Goal: Information Seeking & Learning: Understand process/instructions

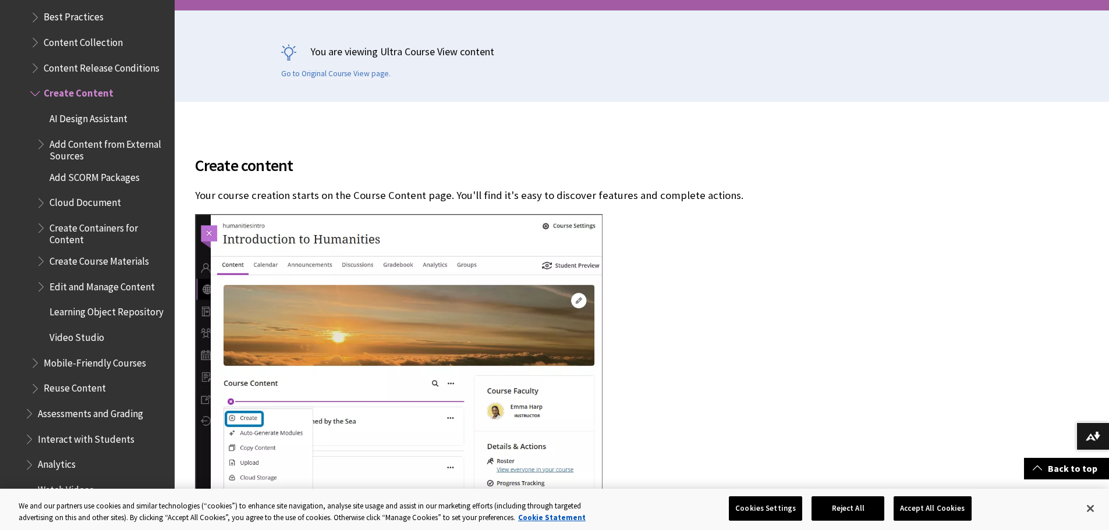
scroll to position [1631, 0]
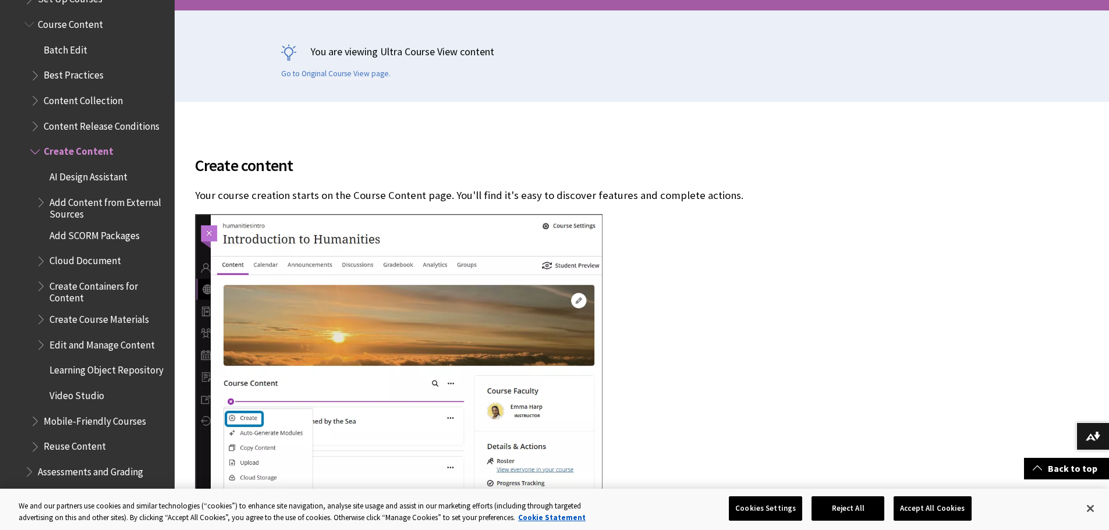
click at [81, 335] on span "Edit and Manage Content" at bounding box center [101, 343] width 105 height 16
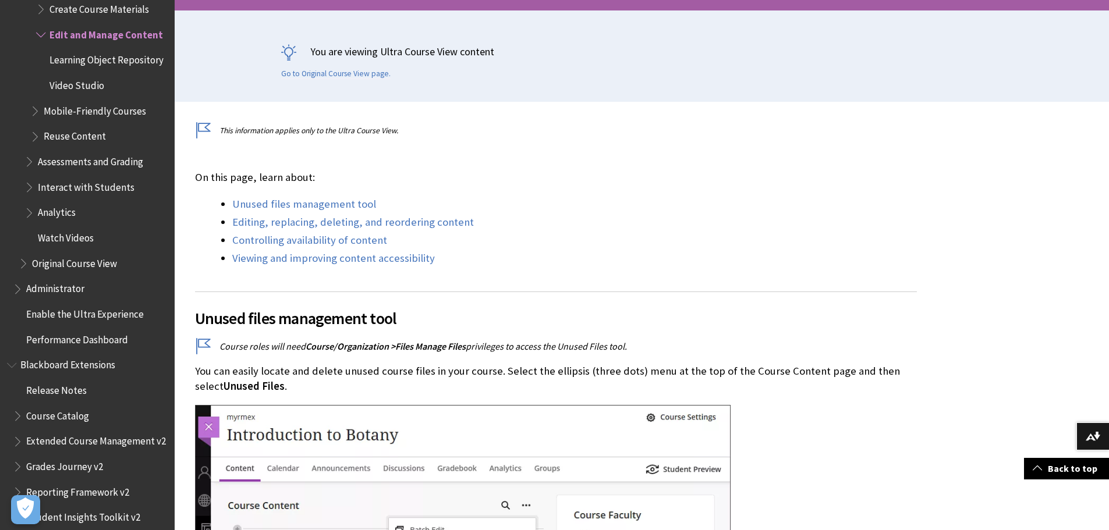
scroll to position [291, 0]
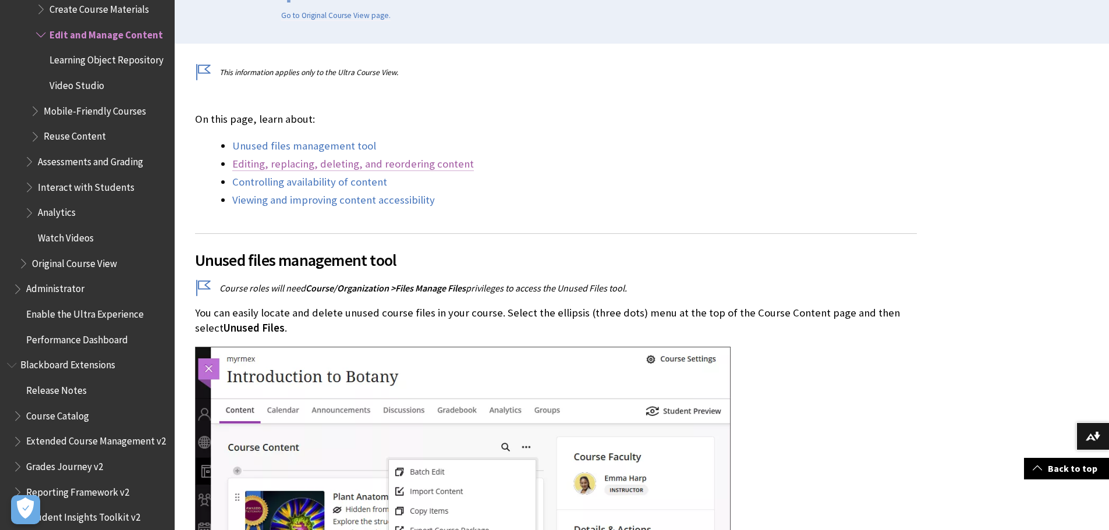
click at [306, 162] on link "Editing, replacing, deleting, and reordering content" at bounding box center [353, 164] width 242 height 14
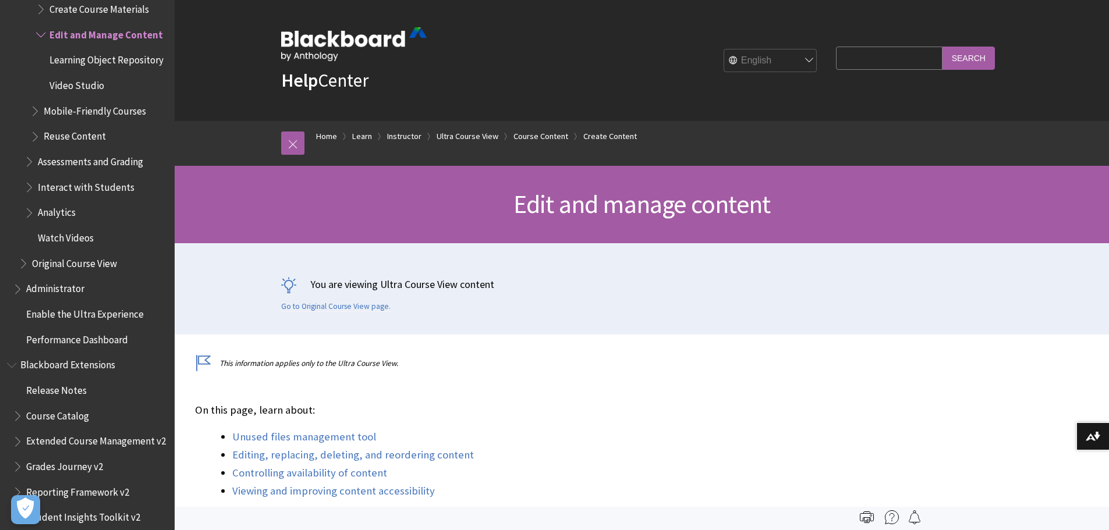
click at [848, 65] on input "Search Query" at bounding box center [889, 58] width 106 height 23
type input "m"
type input "update panopto link"
click at [943, 47] on input "Search" at bounding box center [969, 58] width 52 height 23
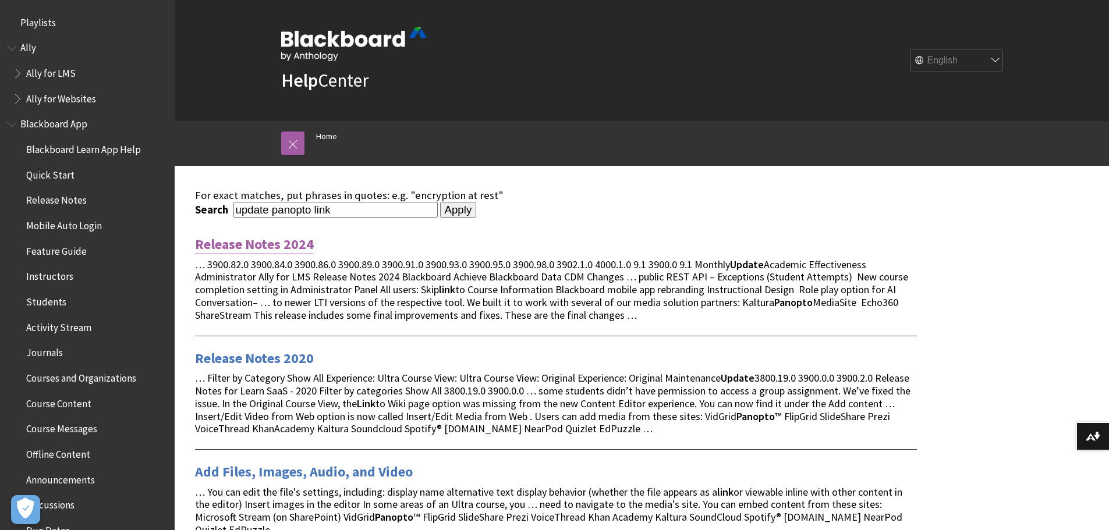
scroll to position [116, 0]
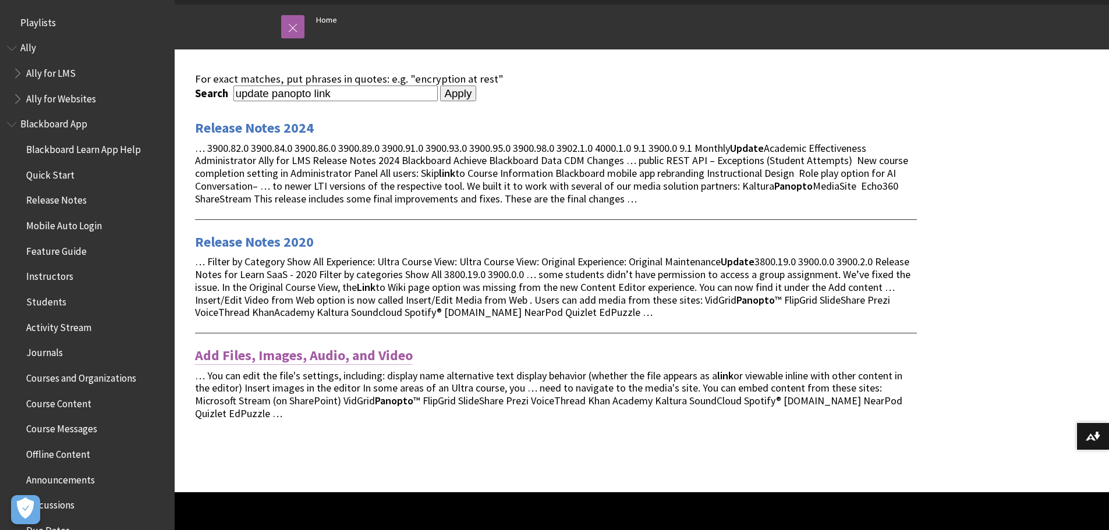
click at [317, 358] on link "Add Files, Images, Audio, and Video" at bounding box center [304, 355] width 218 height 19
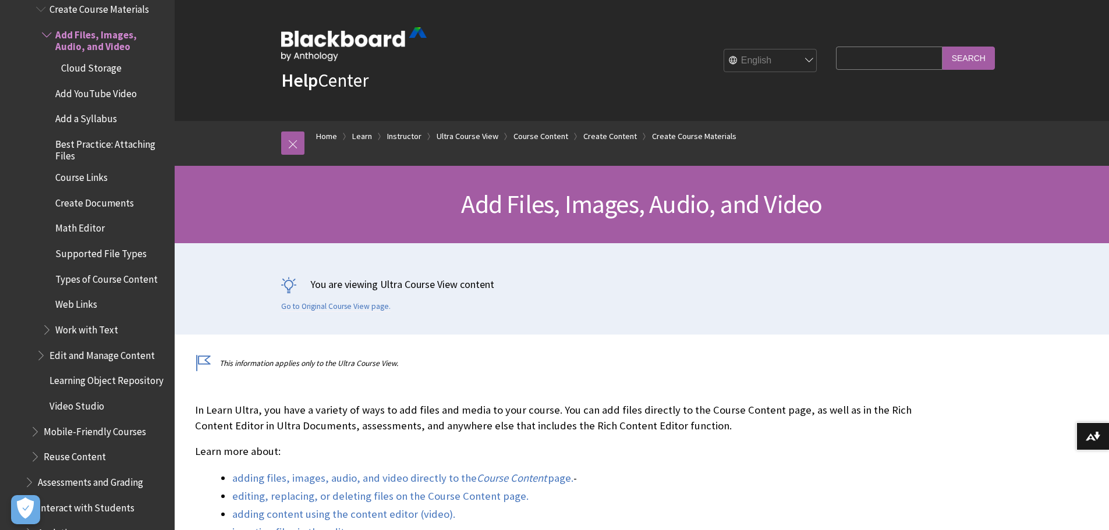
scroll to position [116, 0]
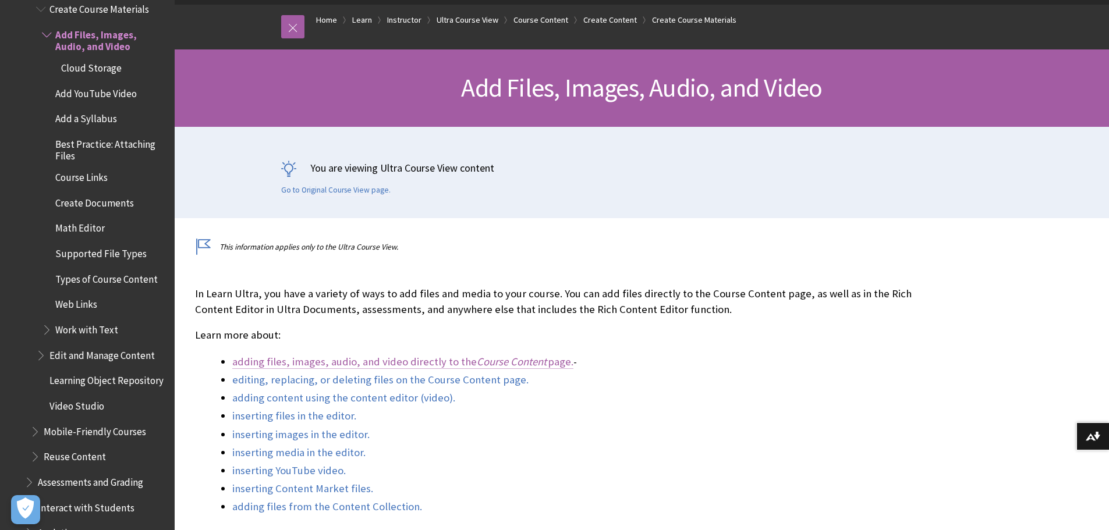
click at [483, 363] on span "Course Content" at bounding box center [512, 361] width 70 height 13
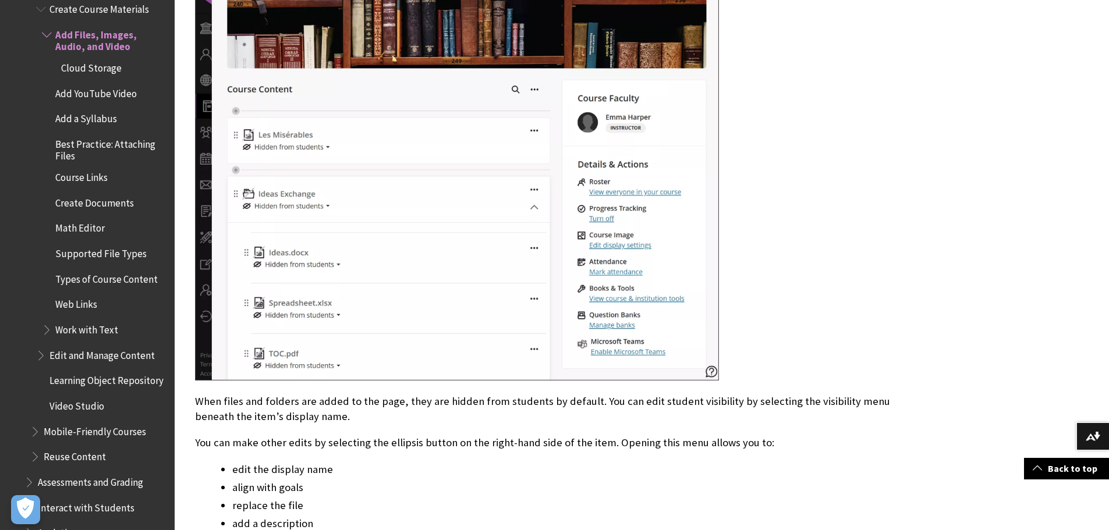
scroll to position [1355, 0]
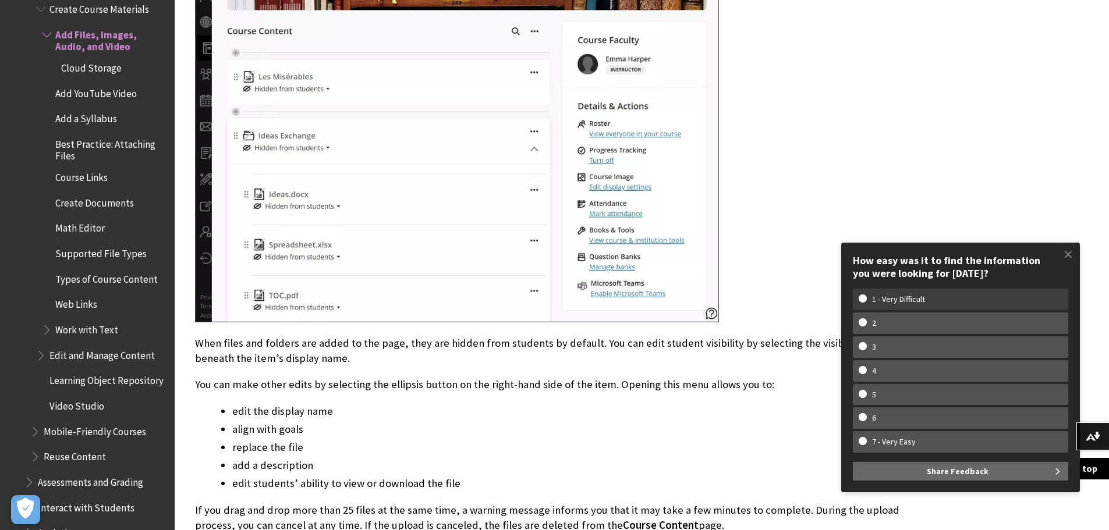
click at [865, 299] on w-span "1 - Very Difficult" at bounding box center [961, 300] width 204 height 10
click at [865, 299] on input "1 - Very Difficult" at bounding box center [863, 299] width 8 height 8
radio input "true"
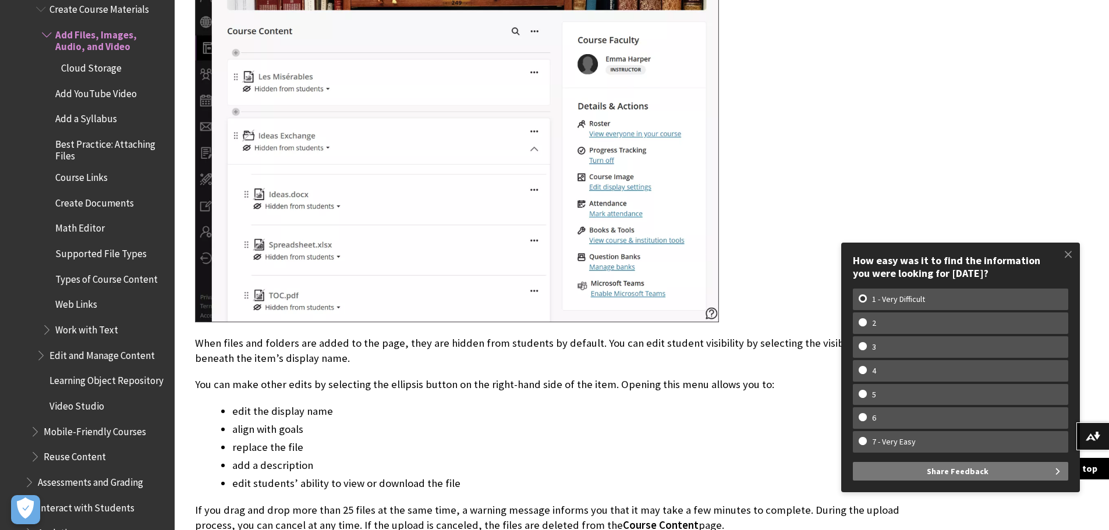
click at [924, 471] on button "Share Feedback" at bounding box center [960, 471] width 215 height 19
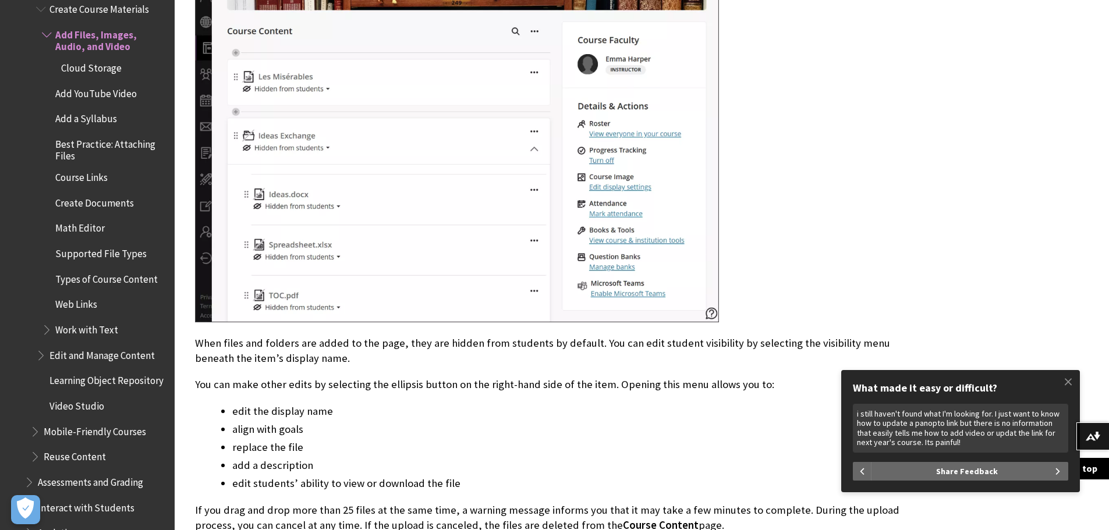
scroll to position [5, 0]
type textarea "i still haven't found what I'm looking for. I just want to know how to update a…"
click at [1005, 471] on button "Share Feedback" at bounding box center [970, 471] width 197 height 19
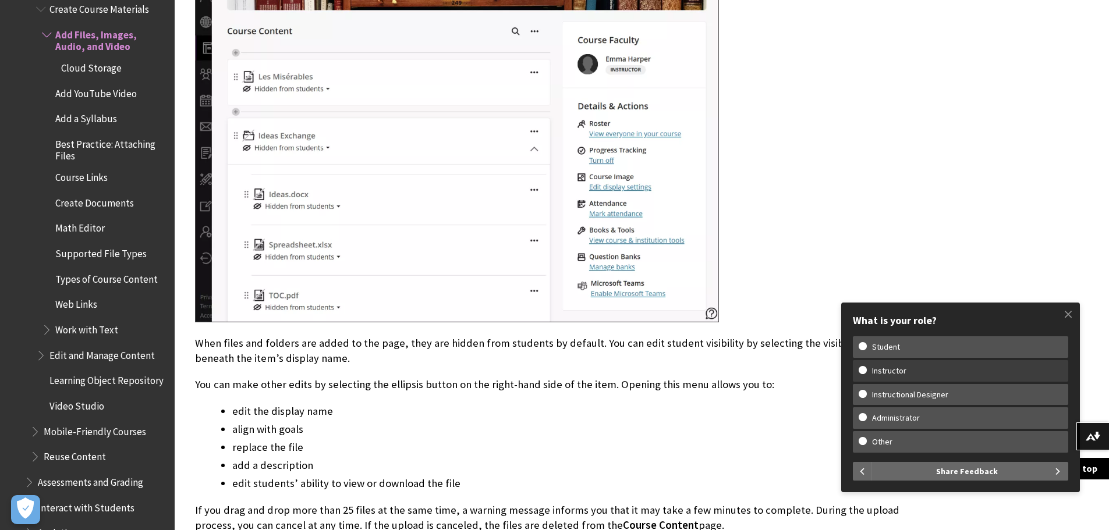
click at [865, 367] on w-span "Instructor" at bounding box center [961, 371] width 204 height 10
click at [865, 367] on input "Instructor" at bounding box center [863, 370] width 8 height 8
radio input "true"
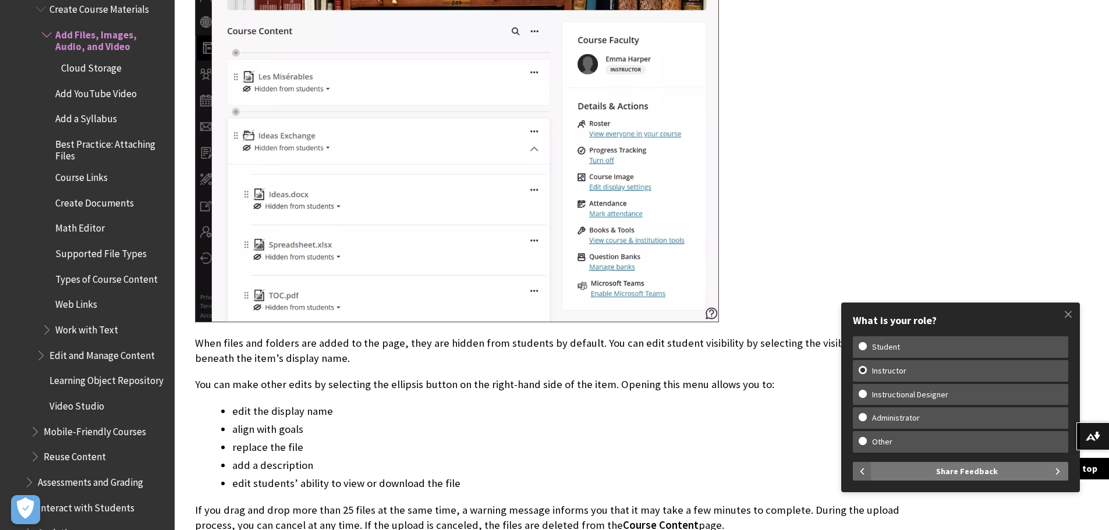
click at [932, 472] on button "Share Feedback" at bounding box center [970, 471] width 197 height 19
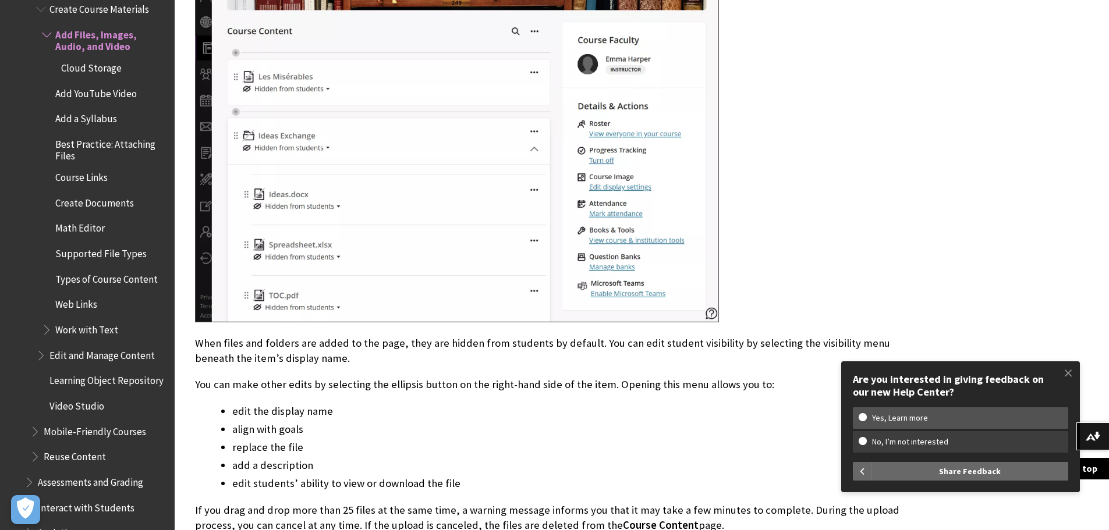
click at [862, 438] on w-span "No, I’m not interested" at bounding box center [961, 442] width 204 height 10
click at [862, 438] on input "No, I’m not interested" at bounding box center [863, 441] width 8 height 8
radio input "true"
click at [910, 472] on button "Share Feedback" at bounding box center [970, 471] width 197 height 19
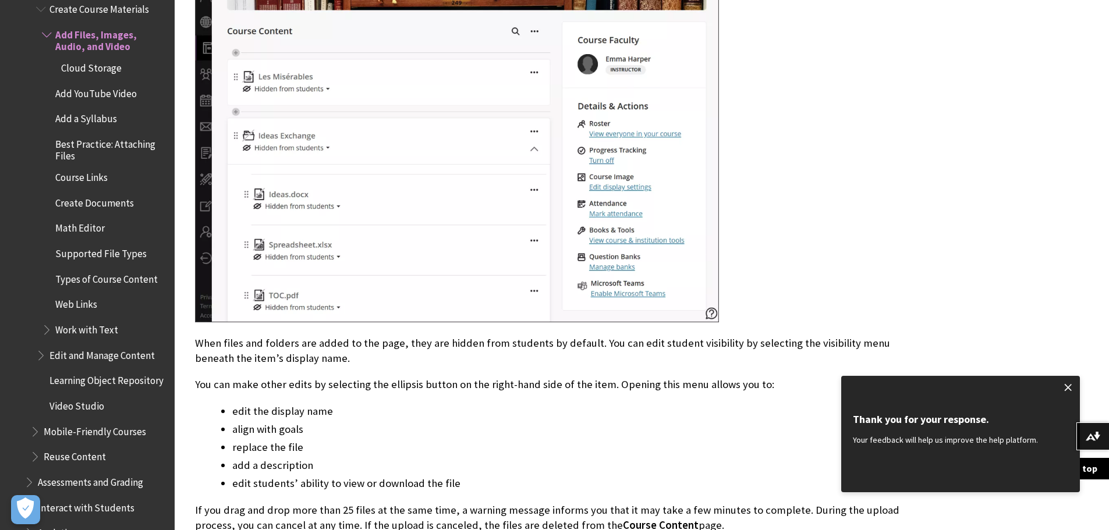
click at [1075, 390] on span at bounding box center [1068, 388] width 24 height 24
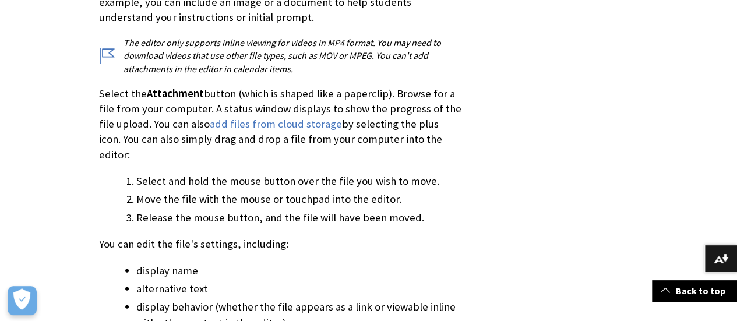
scroll to position [6023, 0]
